Goal: Task Accomplishment & Management: Use online tool/utility

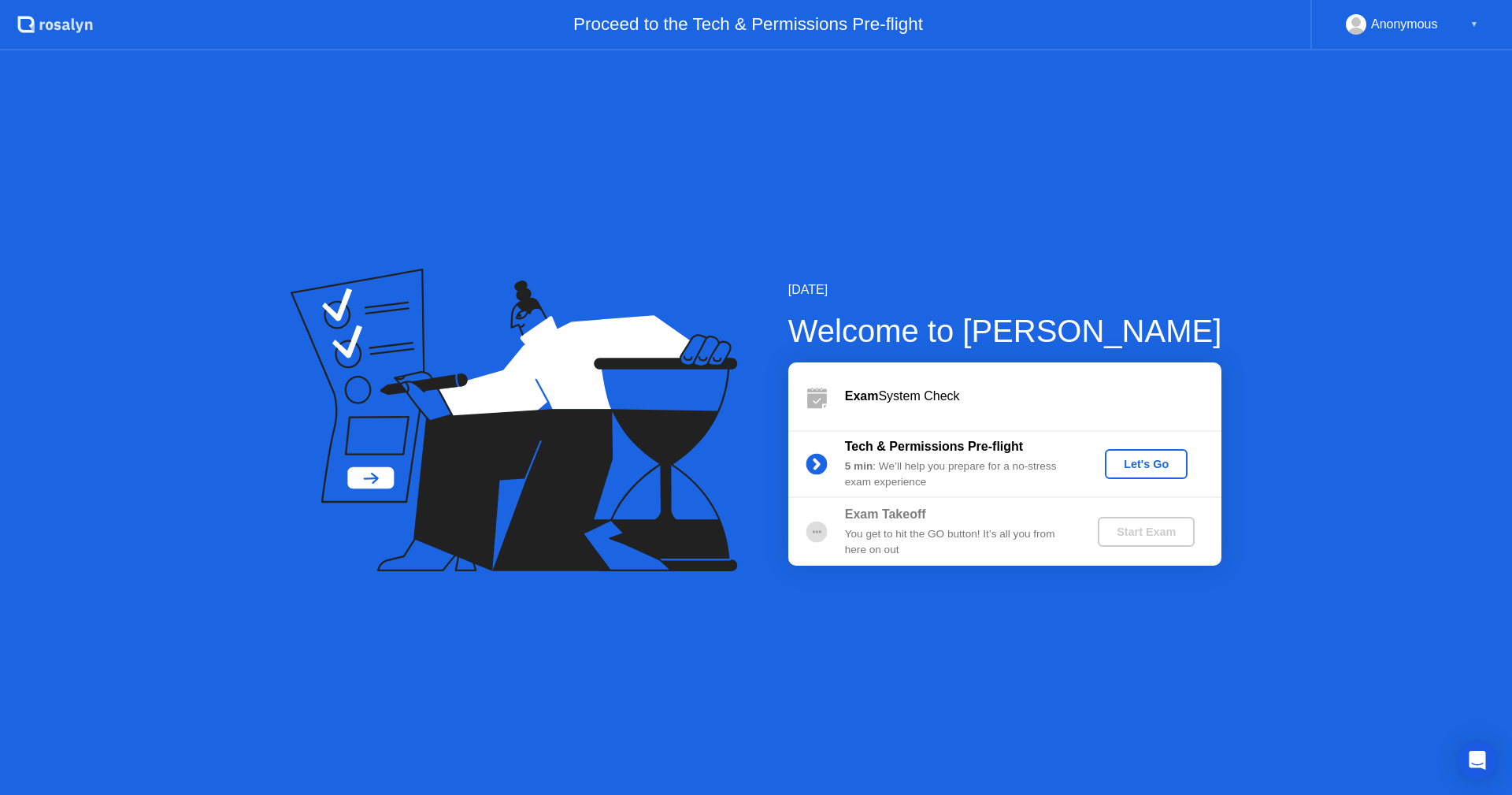
click at [1145, 465] on div "Let's Go" at bounding box center [1146, 464] width 70 height 12
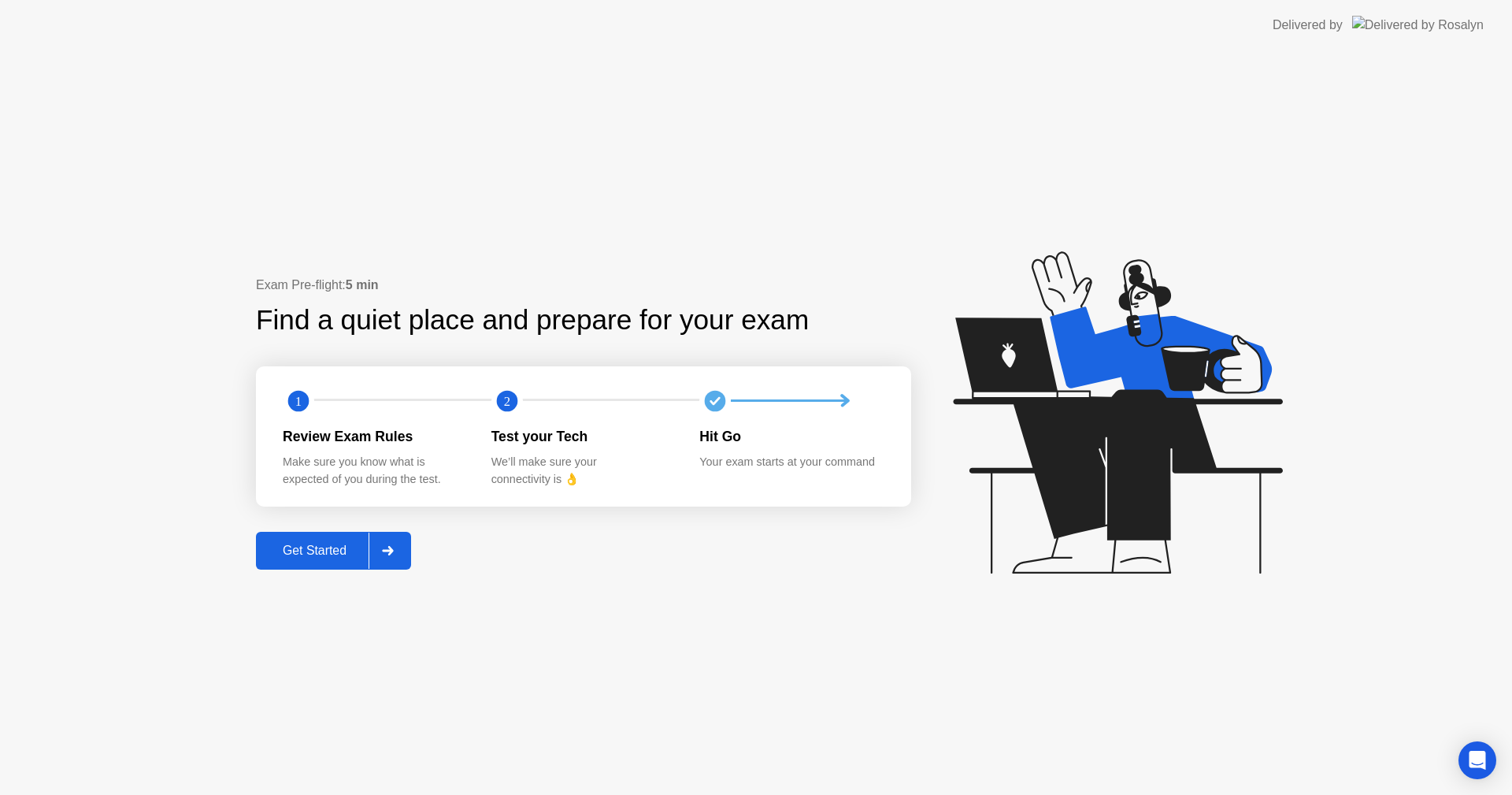
click at [329, 546] on div "Get Started" at bounding box center [314, 551] width 108 height 14
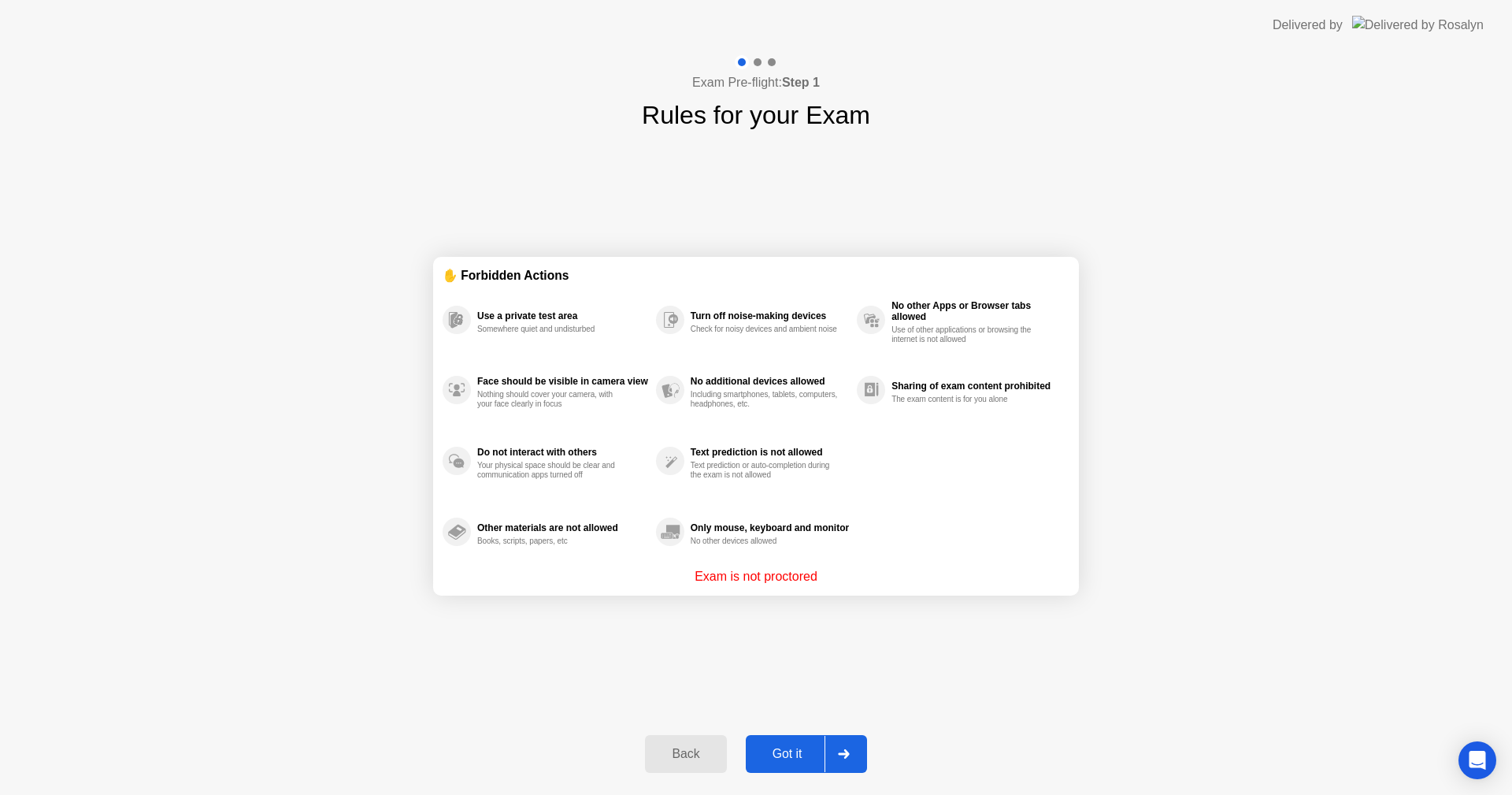
click at [801, 758] on div "Got it" at bounding box center [788, 754] width 74 height 14
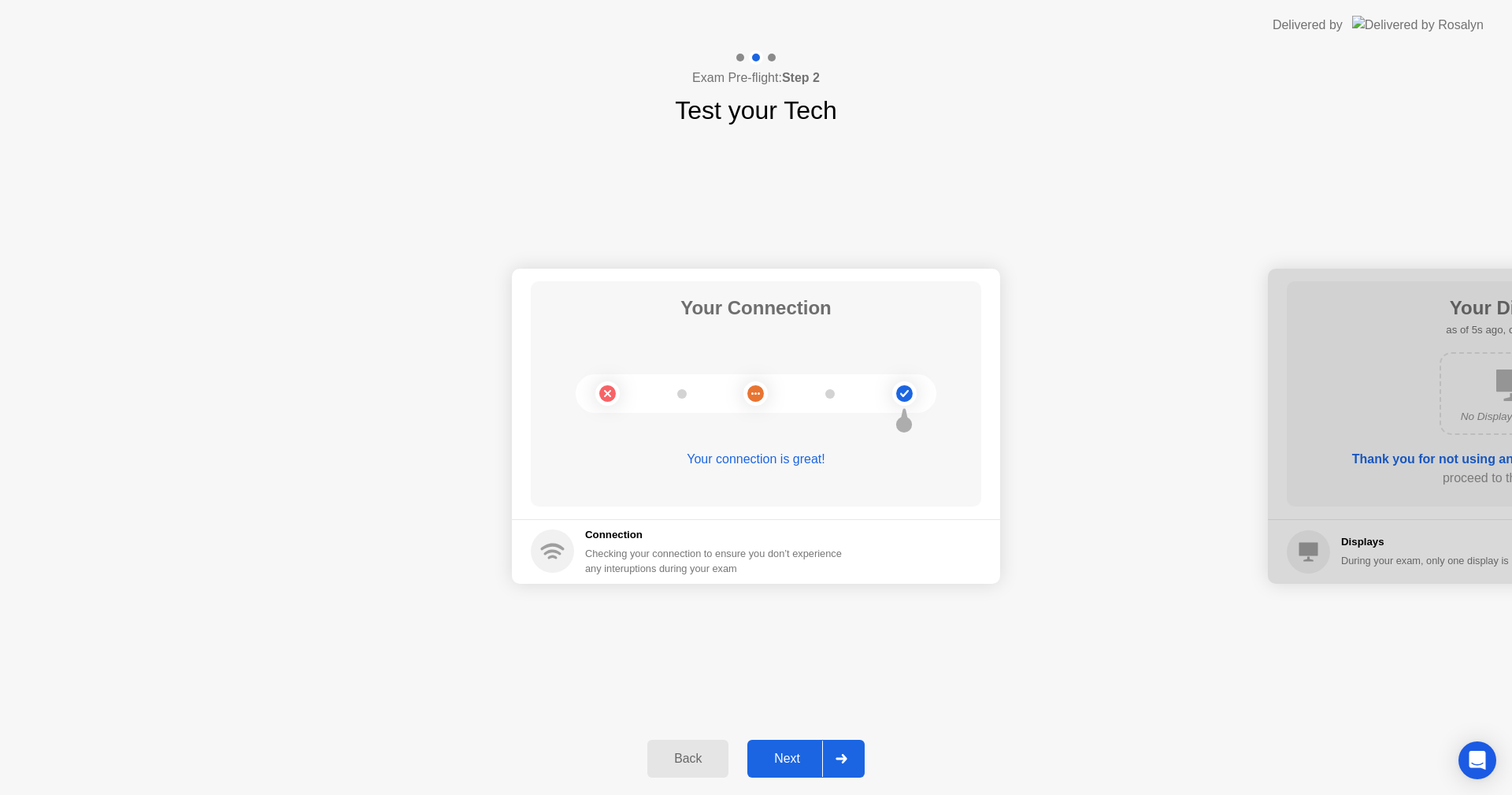
click at [796, 763] on div "Next" at bounding box center [788, 759] width 70 height 14
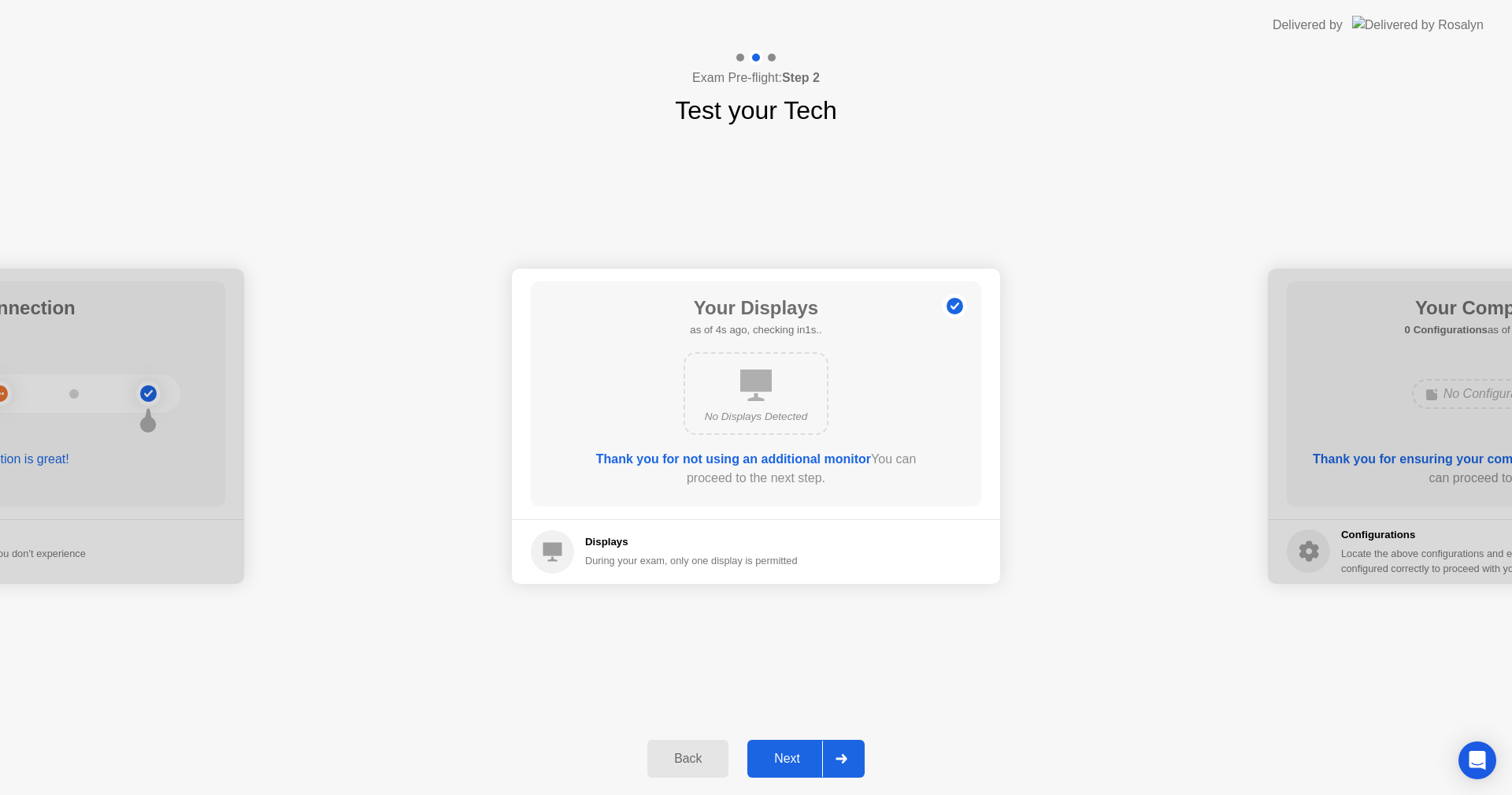
click at [788, 755] on div "Next" at bounding box center [788, 759] width 70 height 14
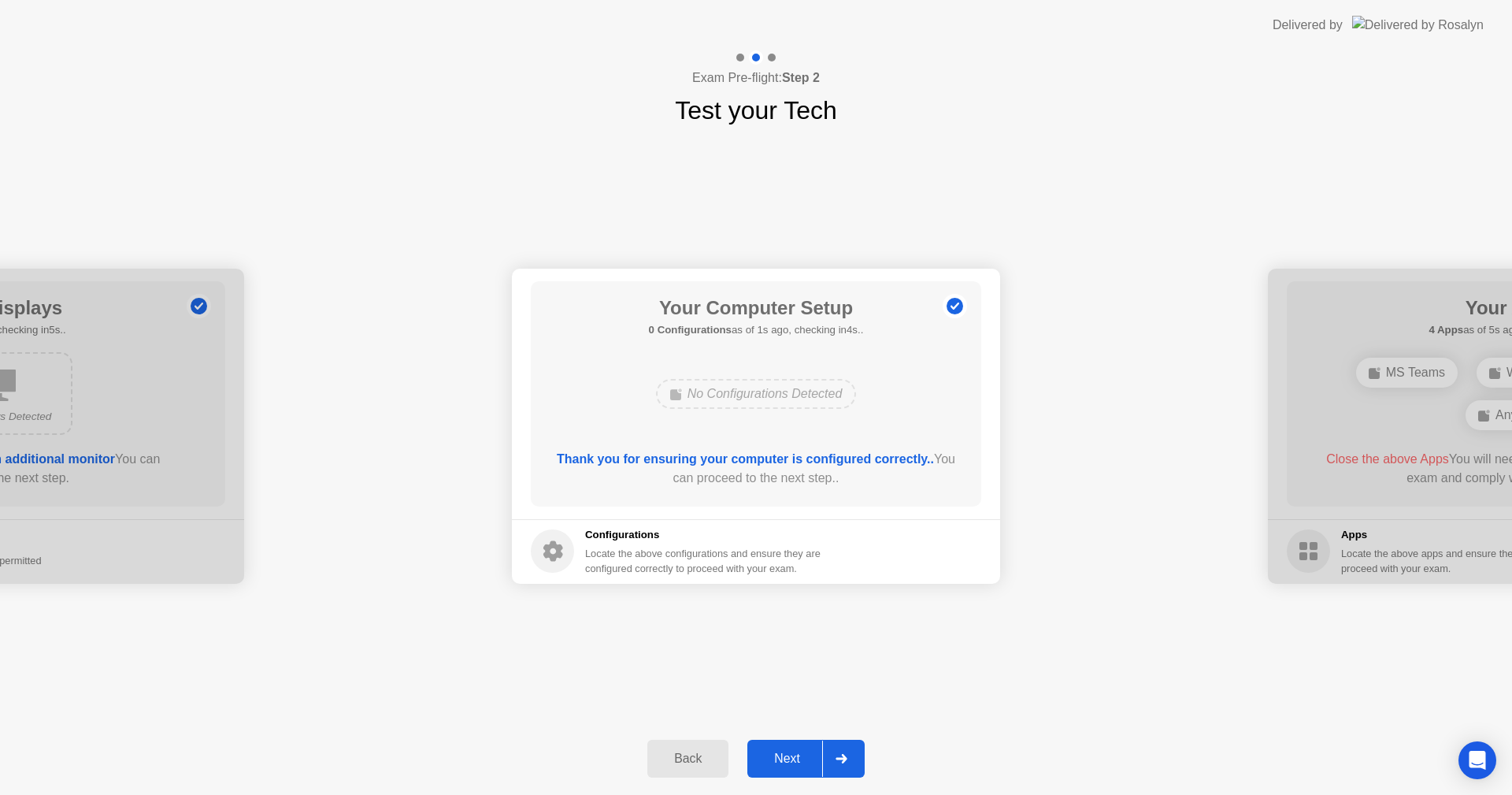
click at [801, 763] on div "Next" at bounding box center [788, 759] width 70 height 14
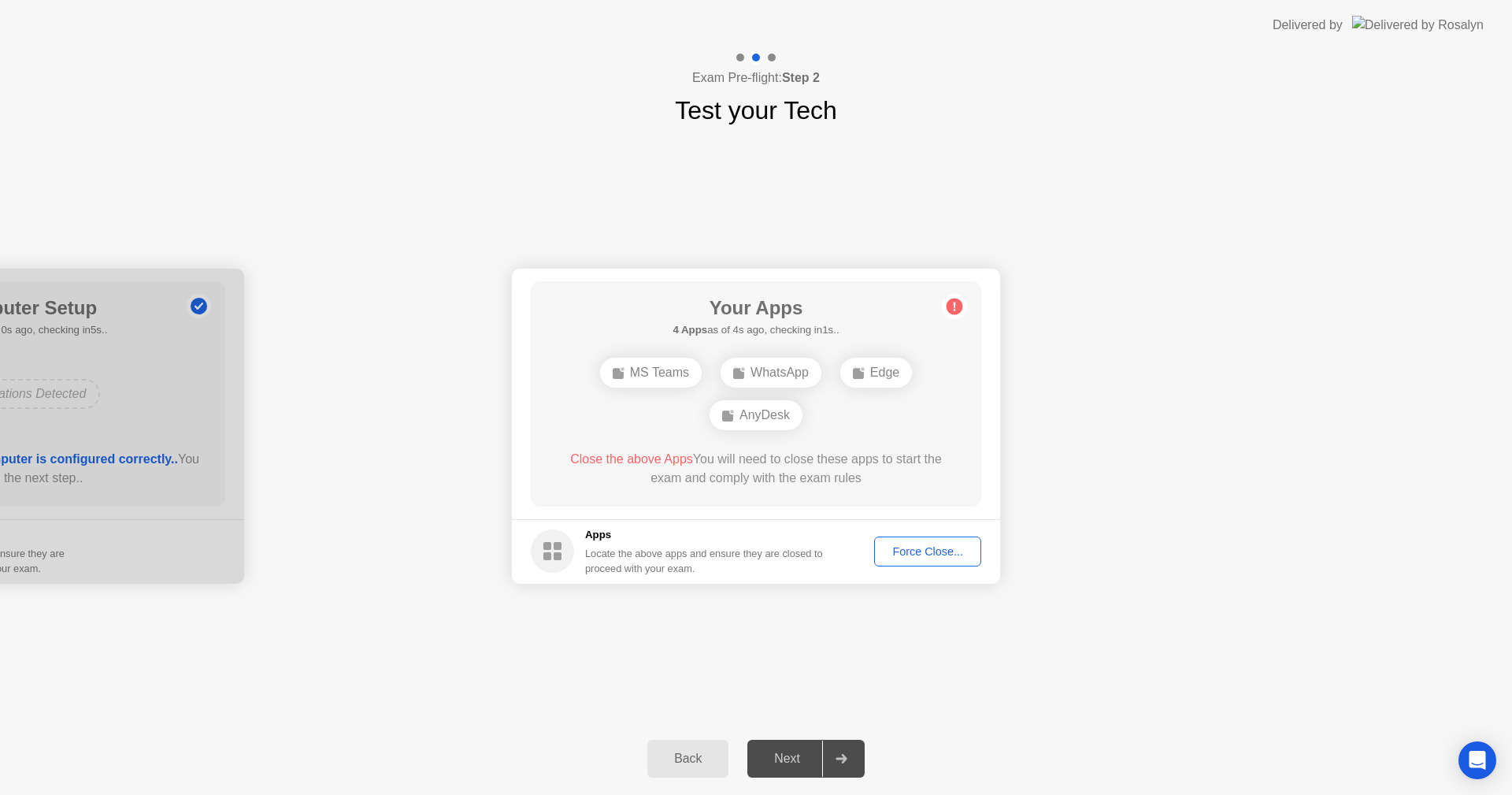
click at [1009, 677] on div "Your Connection Your connection is great! Connection Checking your connection t…" at bounding box center [756, 426] width 1512 height 593
click at [874, 634] on div "Your Connection Your connection is great! Connection Checking your connection t…" at bounding box center [756, 426] width 1512 height 593
click at [916, 557] on div "Force Close..." at bounding box center [928, 552] width 96 height 12
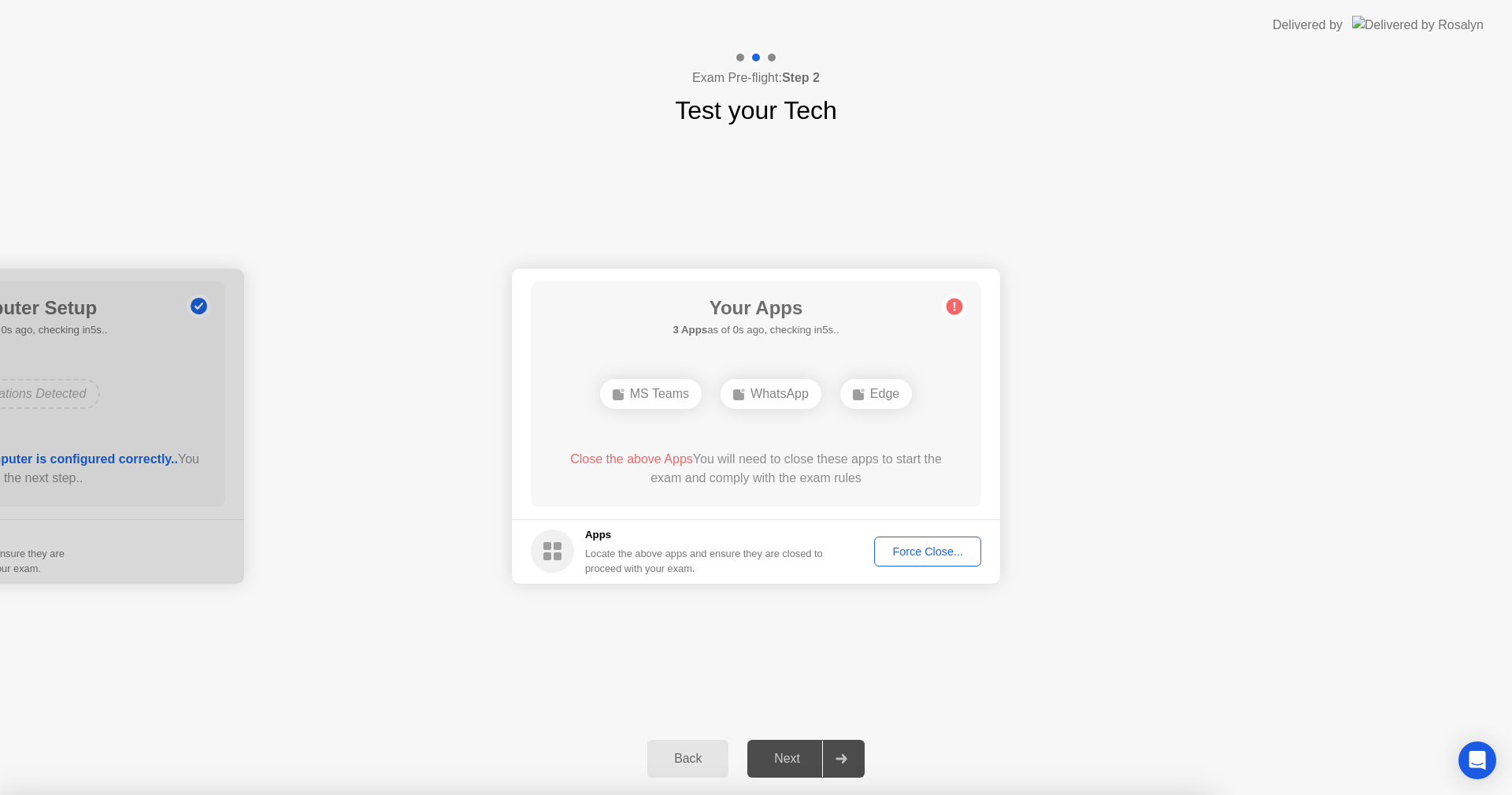
click at [916, 794] on div at bounding box center [756, 795] width 1512 height 0
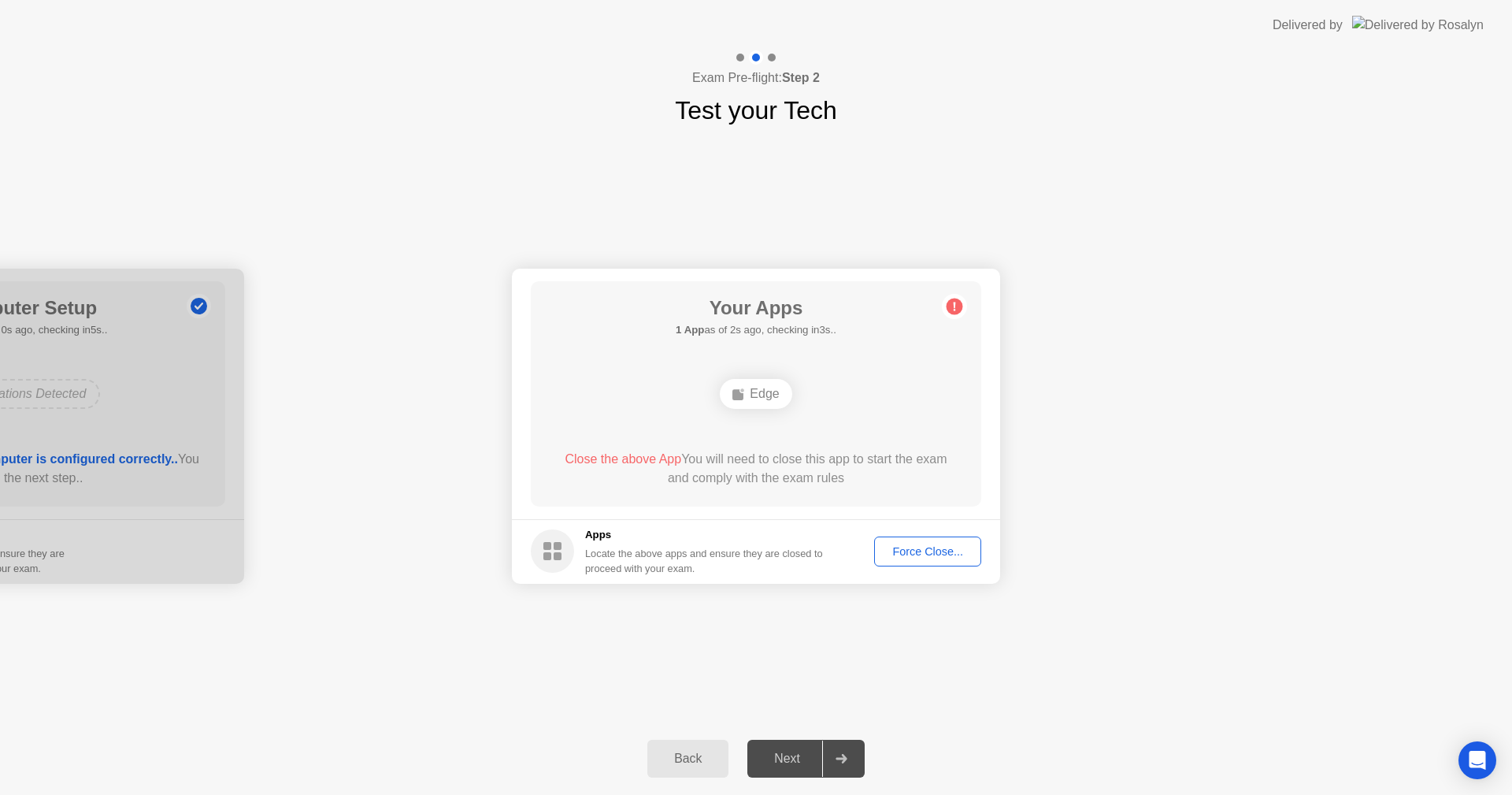
click at [924, 555] on div "Force Close..." at bounding box center [928, 552] width 96 height 12
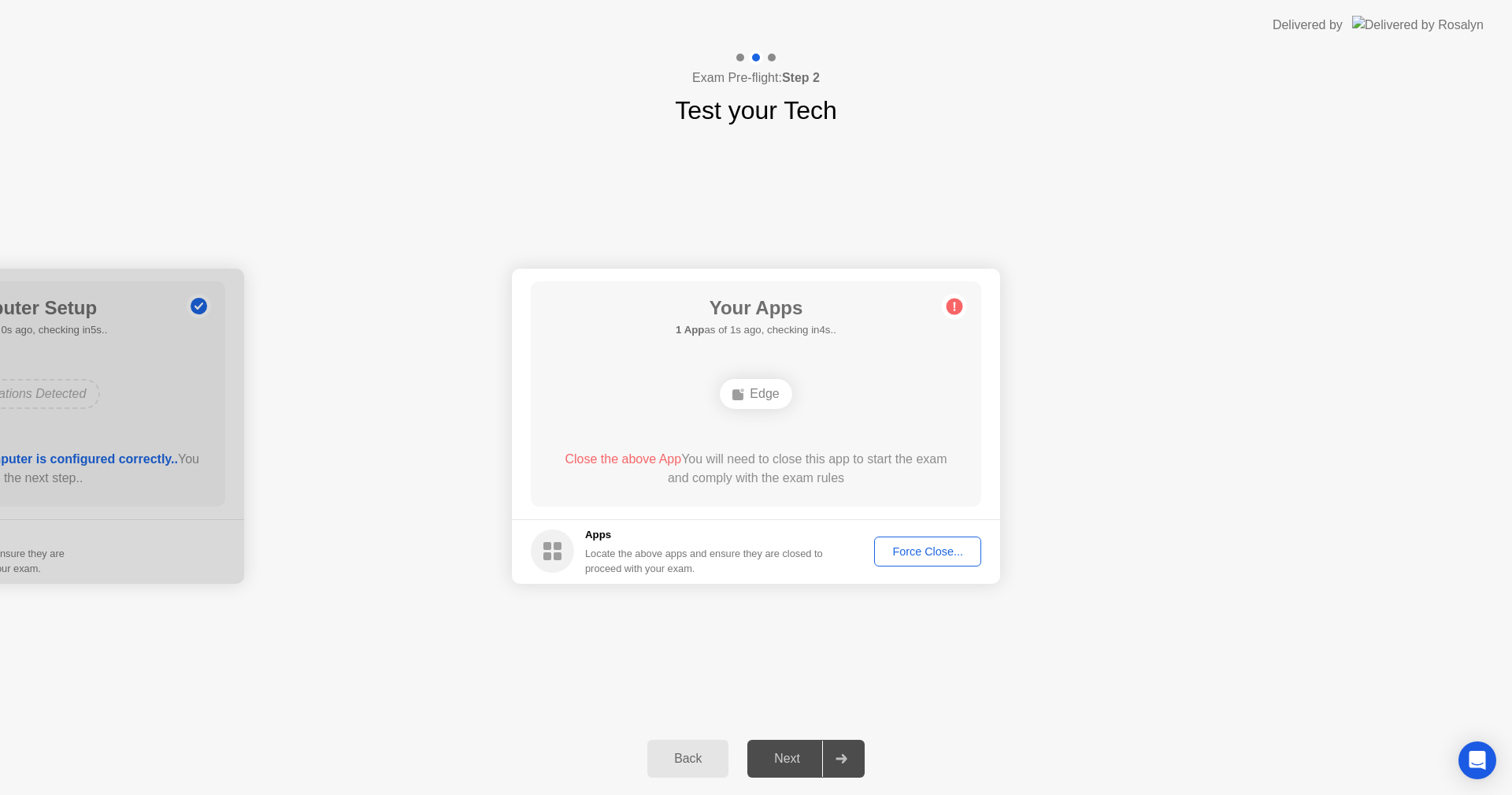
click at [963, 708] on div "Your Connection Your connection is great! Connection Checking your connection t…" at bounding box center [756, 426] width 1512 height 593
click at [1250, 615] on div "Your Connection Your connection is great! Connection Checking your connection t…" at bounding box center [756, 426] width 1512 height 593
click at [1112, 691] on div "Your Connection Your connection is great! Connection Checking your connection t…" at bounding box center [756, 426] width 1512 height 593
click at [629, 453] on span "Close the above App" at bounding box center [623, 459] width 117 height 13
click at [916, 536] on footer "Apps Locate the above apps and ensure they are closed to proceed with your exam…" at bounding box center [756, 552] width 489 height 65
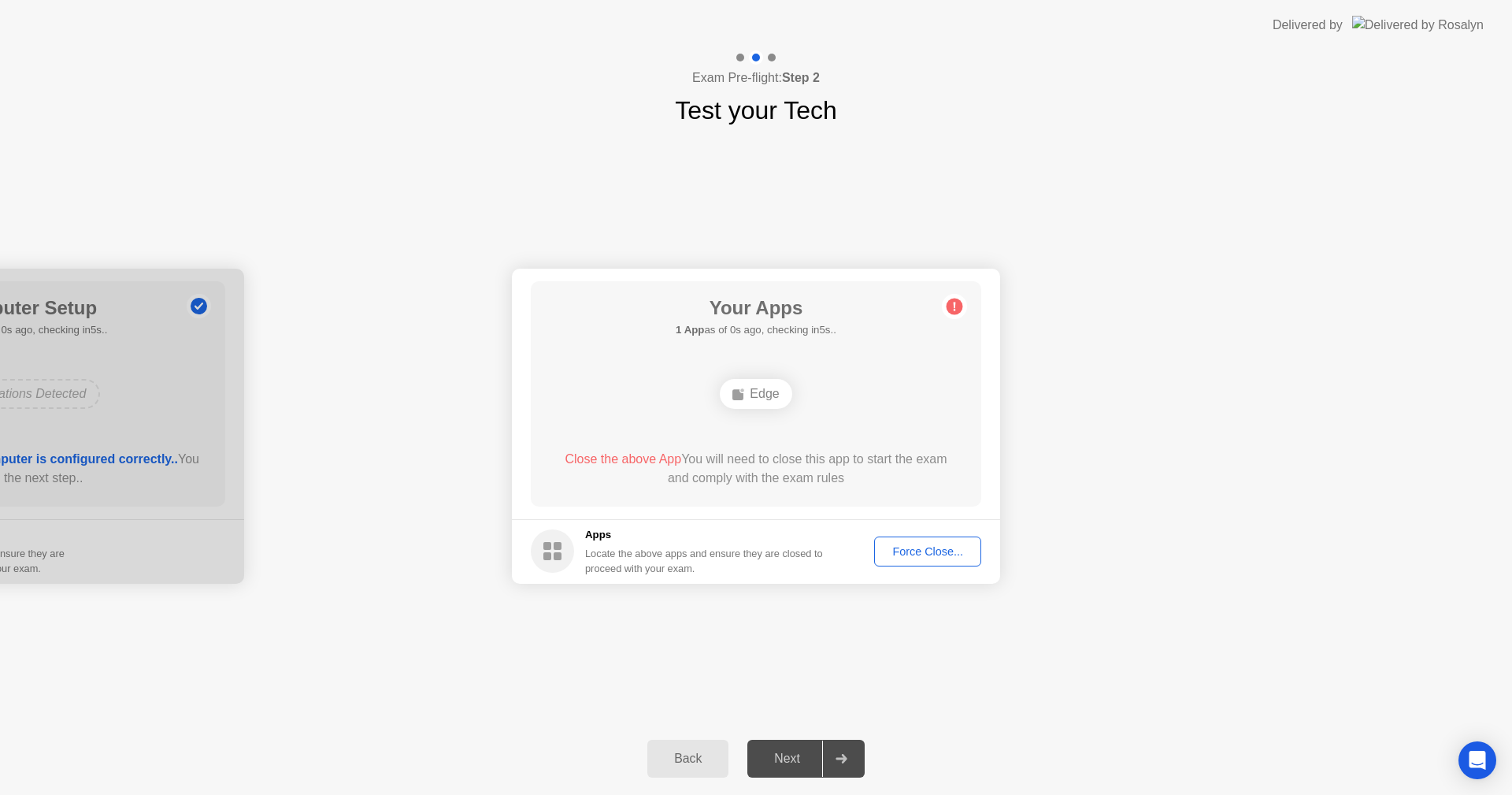
click at [914, 546] on div "Force Close..." at bounding box center [928, 552] width 96 height 12
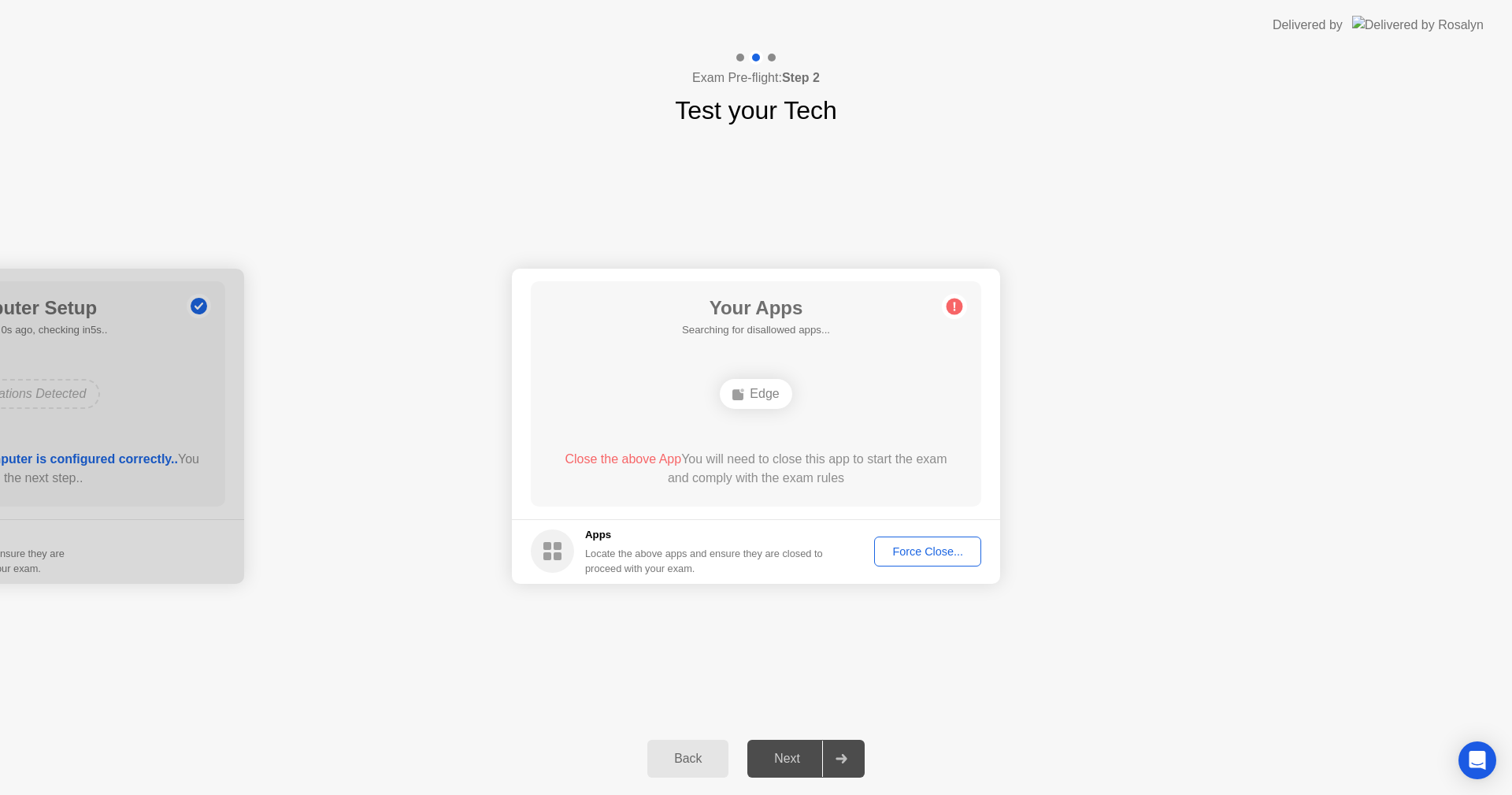
click at [1435, 188] on div "Your Connection Your connection is great! Connection Checking your connection t…" at bounding box center [756, 426] width 1512 height 593
click at [902, 551] on div "Force Close..." at bounding box center [928, 552] width 96 height 12
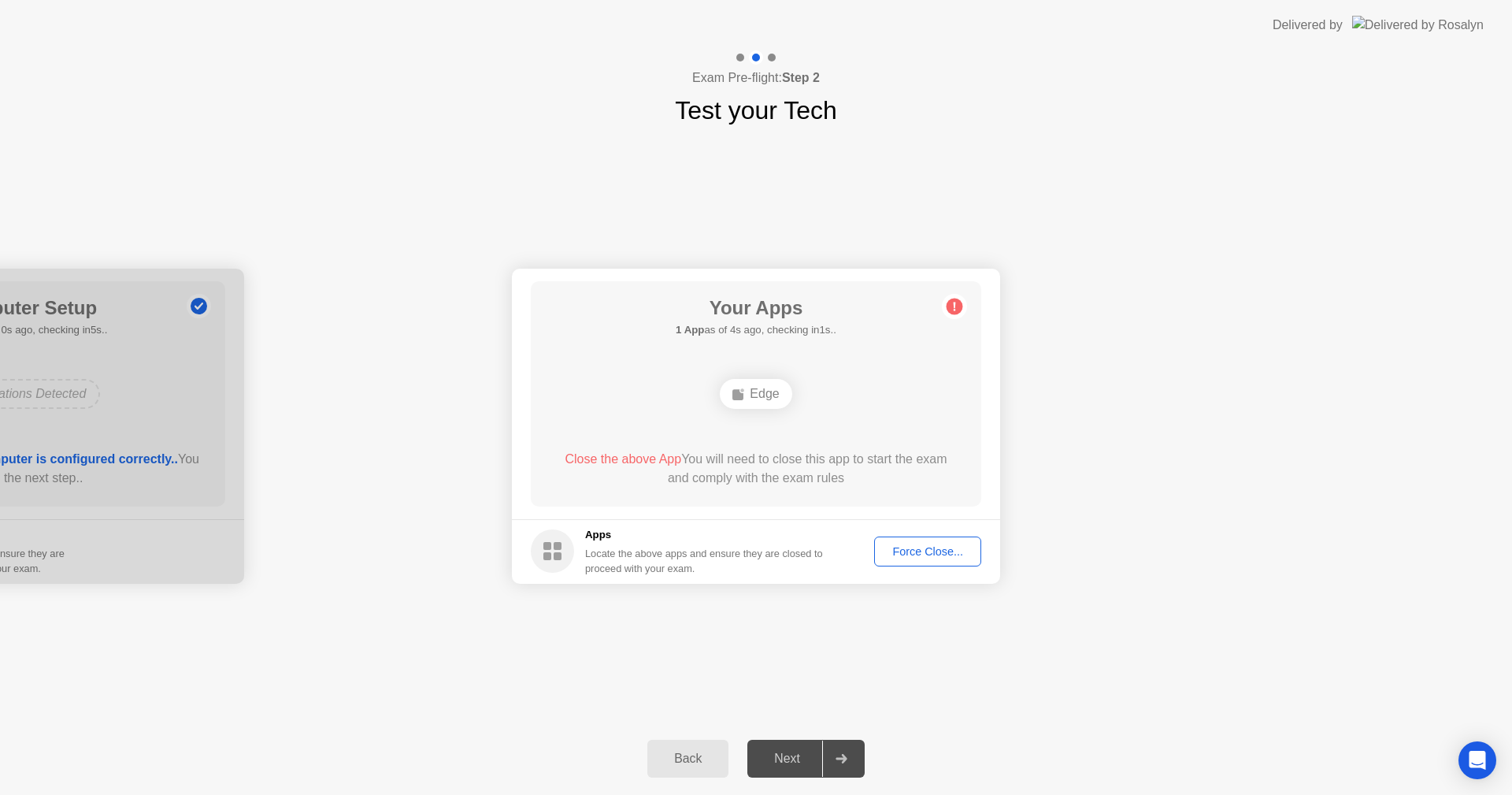
click at [617, 468] on div "Close the above App You will need to close this app to start the exam and compl…" at bounding box center [756, 469] width 406 height 38
click at [758, 398] on div "Edge" at bounding box center [756, 394] width 72 height 30
click at [1269, 235] on div "Your Connection Your connection is great! Connection Checking your connection t…" at bounding box center [756, 426] width 1512 height 593
click at [627, 446] on div "Your Apps Searching for disallowed apps... Edge Close the above App You will ne…" at bounding box center [756, 394] width 451 height 226
click at [953, 306] on circle at bounding box center [955, 305] width 17 height 17
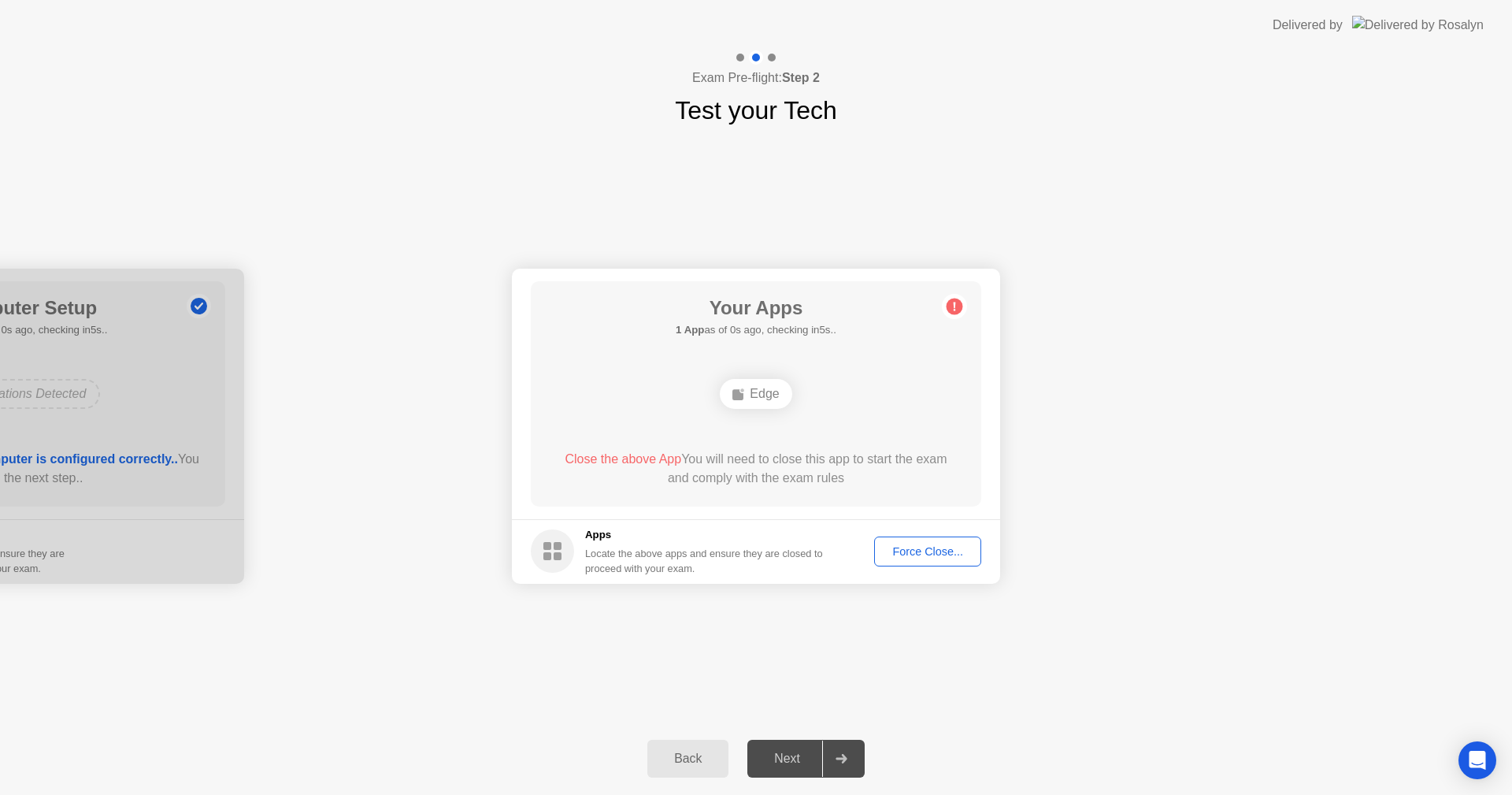
click at [822, 438] on div "Your Apps 1 App as of 1s ago, checking in4s.. Edge Close the above App You will…" at bounding box center [756, 394] width 451 height 226
click at [883, 558] on div "Force Close..." at bounding box center [928, 552] width 96 height 12
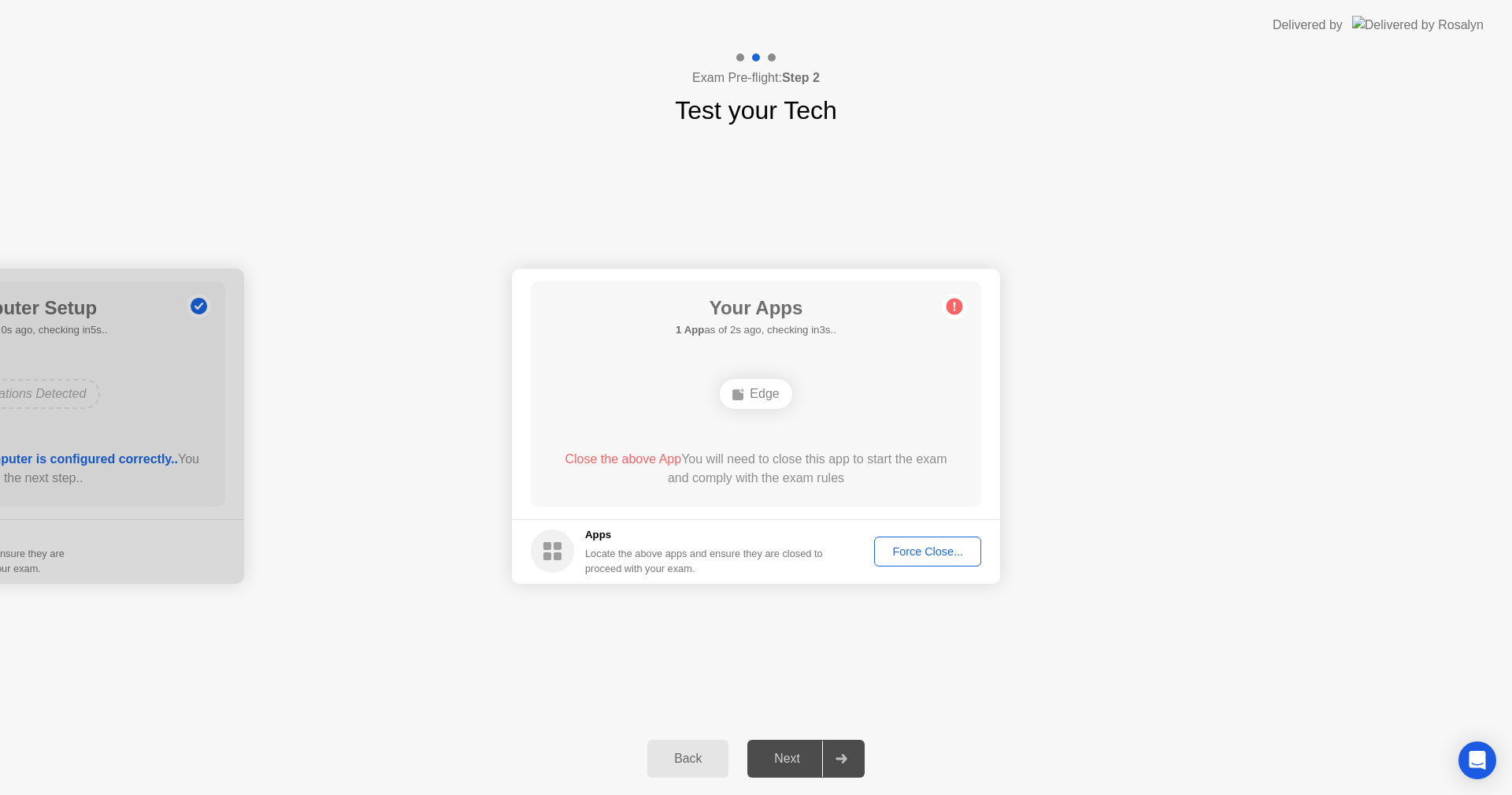
click at [995, 619] on div "Your Connection Your connection is great! Connection Checking your connection t…" at bounding box center [756, 426] width 1512 height 593
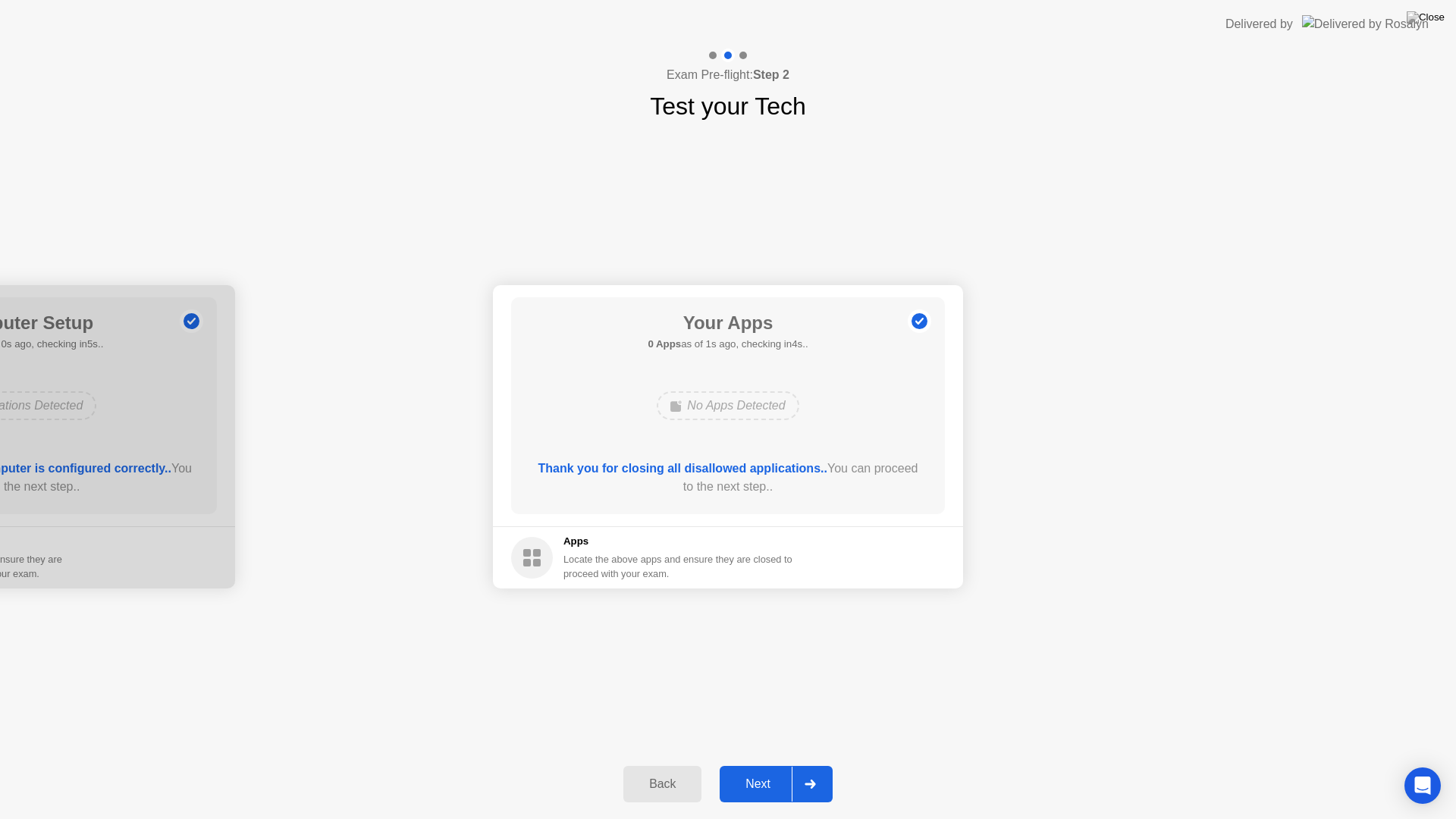
click at [755, 764] on div "Next" at bounding box center [758, 784] width 68 height 14
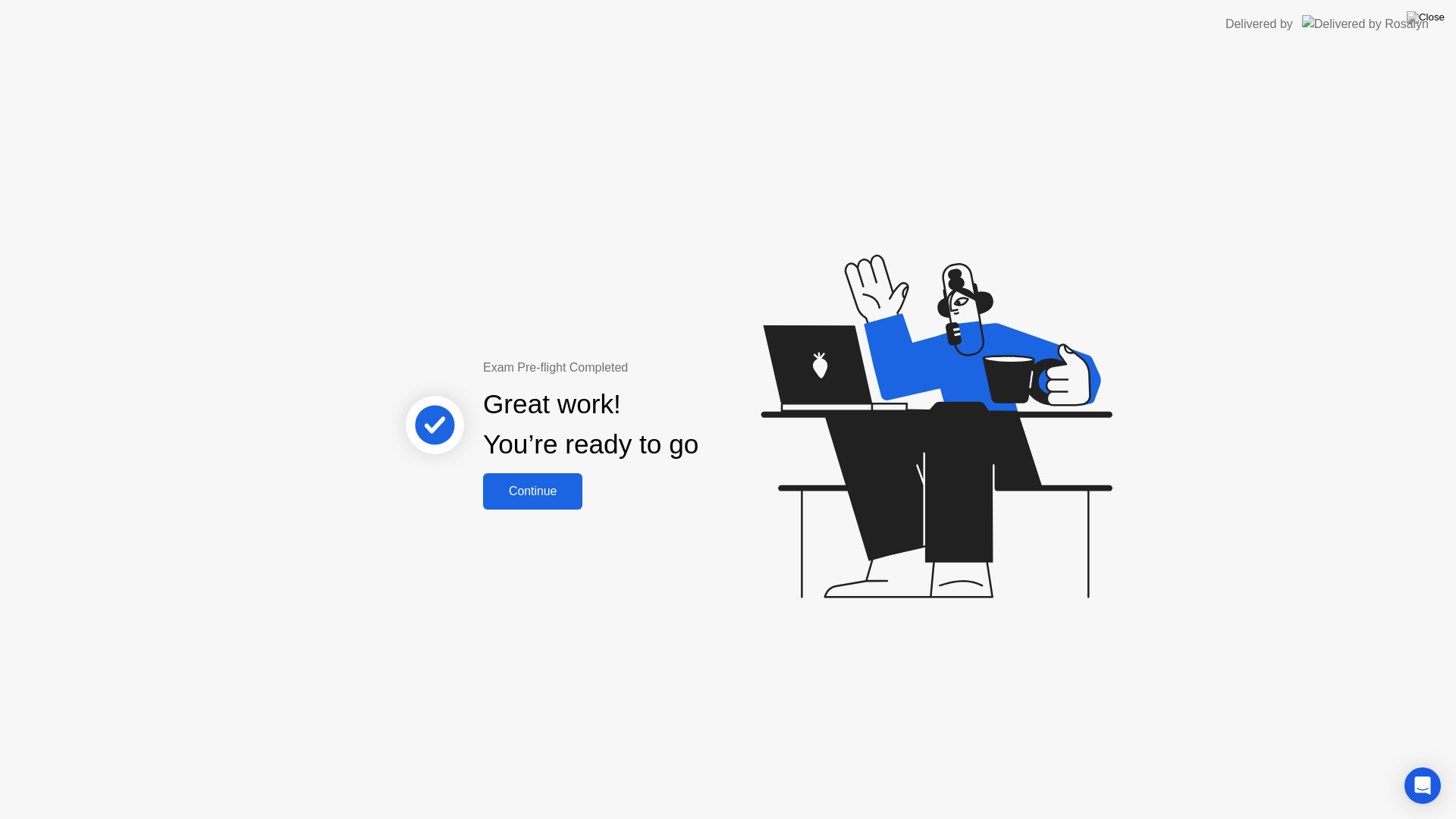
click at [540, 477] on button "Continue" at bounding box center [533, 491] width 100 height 36
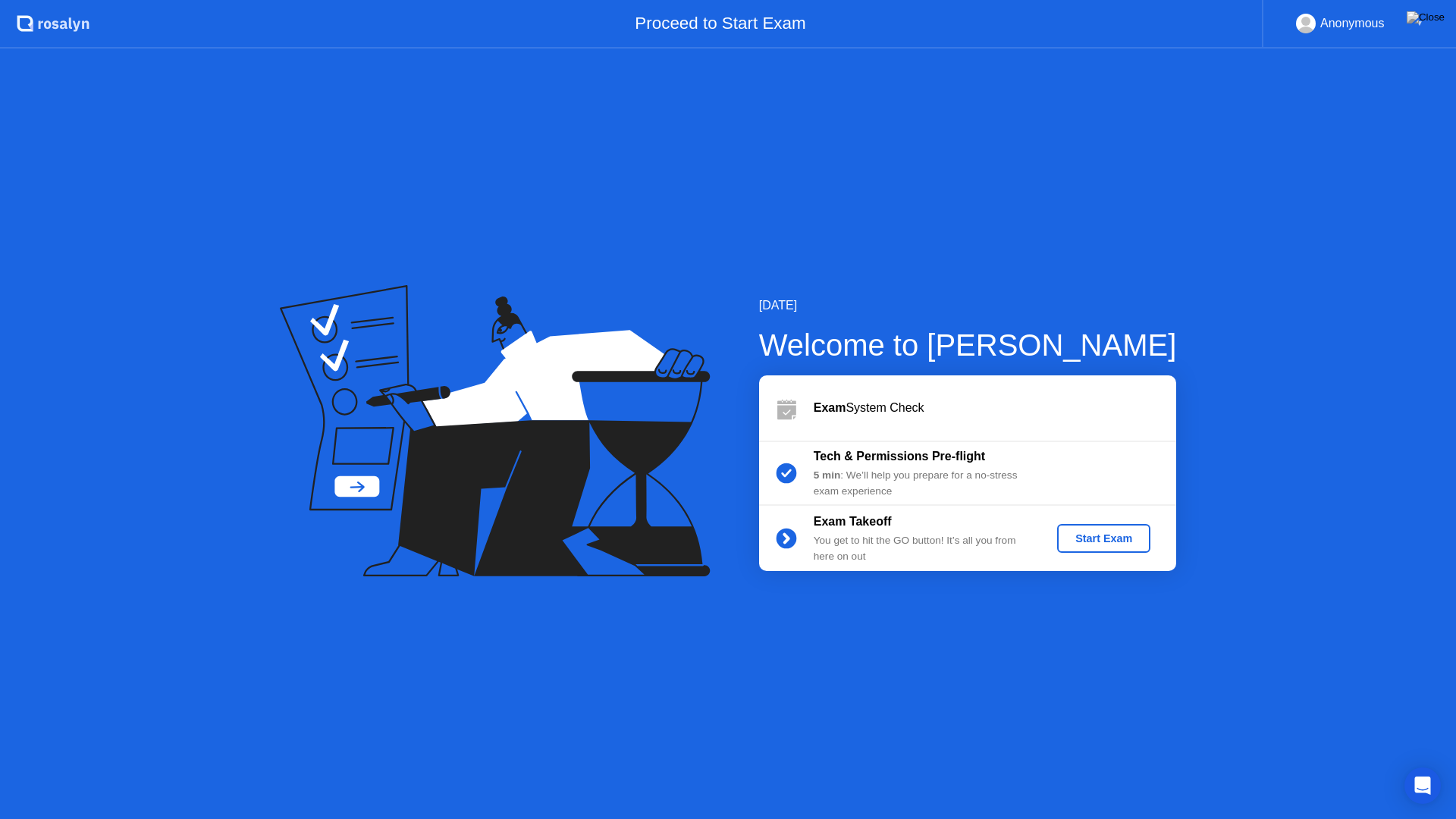
click at [1100, 545] on div "Start Exam" at bounding box center [1104, 538] width 81 height 12
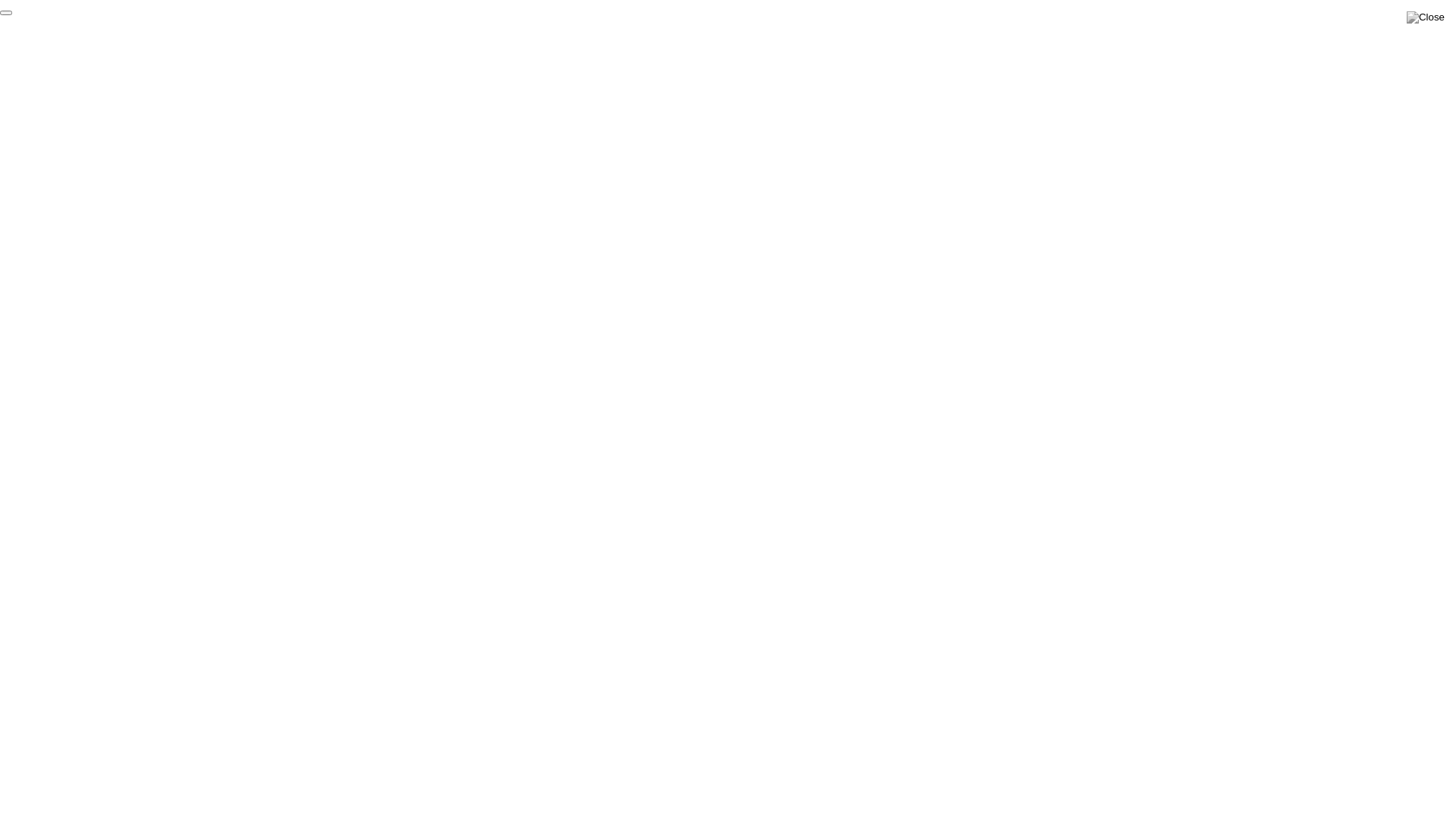
click div "End Proctoring Session"
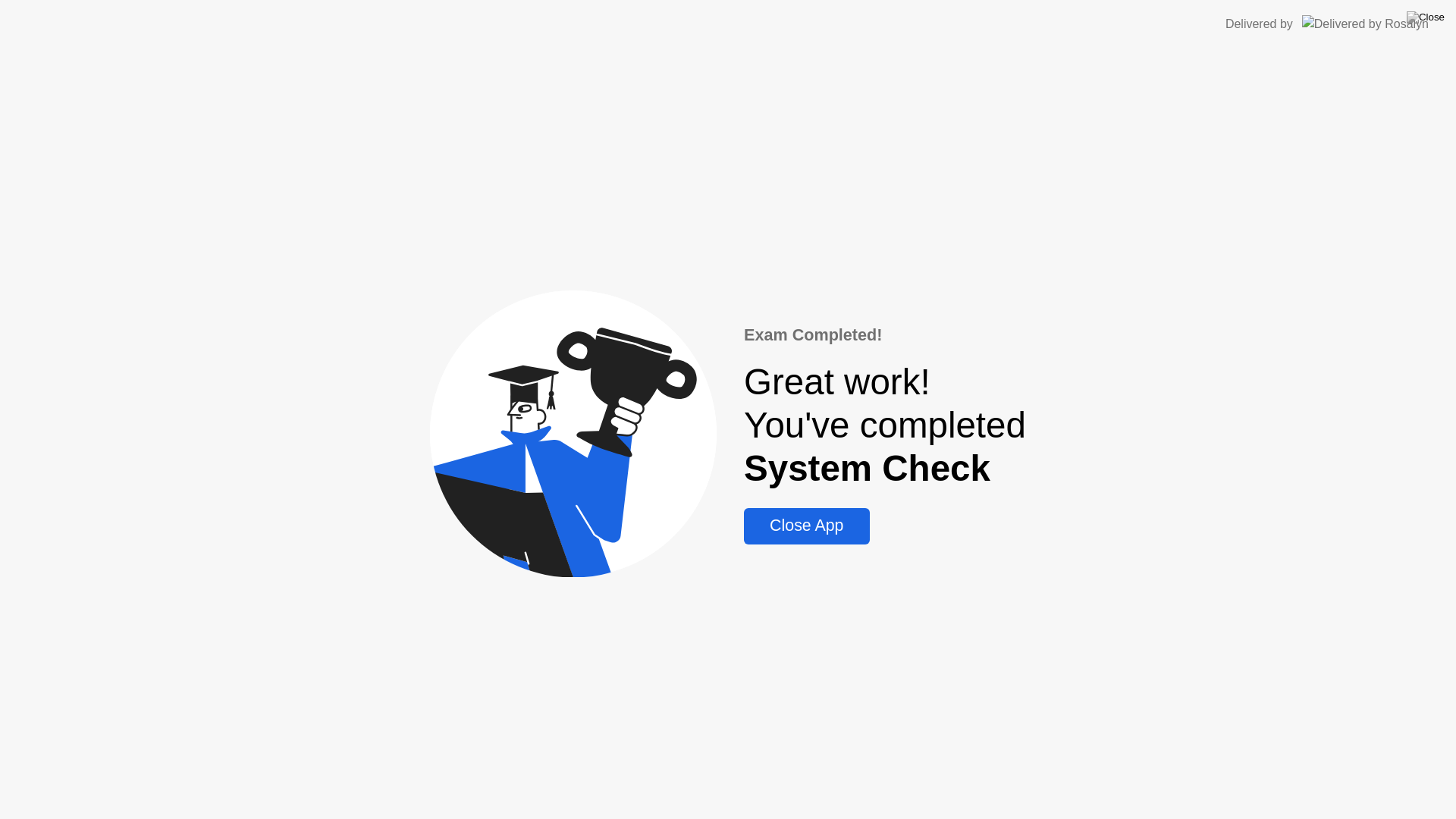
click at [829, 518] on div "Close App" at bounding box center [806, 526] width 116 height 19
